Goal: Navigation & Orientation: Find specific page/section

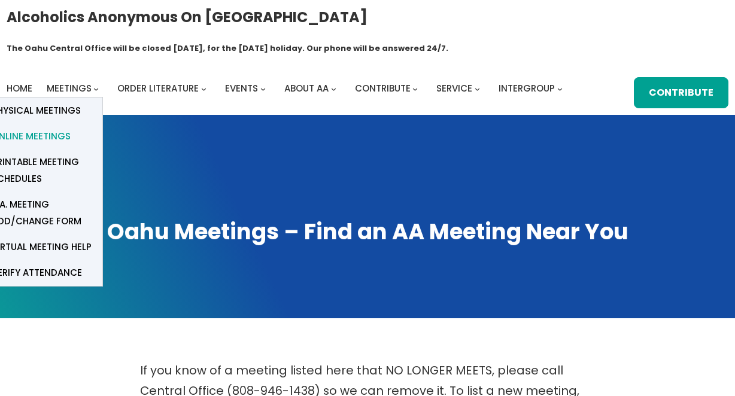
click at [68, 128] on span "Online Meetings" at bounding box center [31, 136] width 79 height 17
click at [54, 128] on span "Online Meetings" at bounding box center [31, 136] width 79 height 17
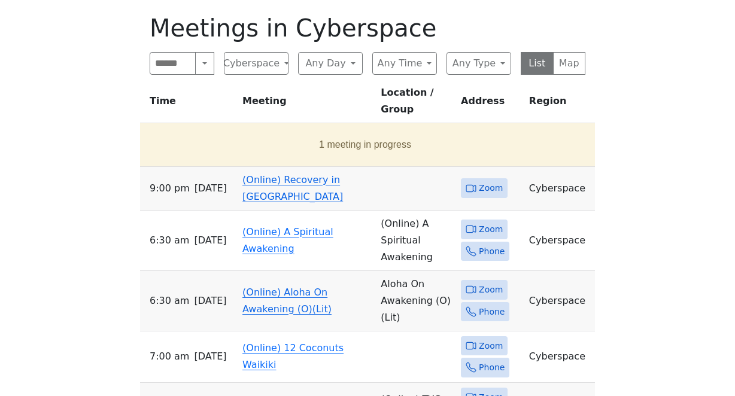
scroll to position [429, 0]
